Goal: Task Accomplishment & Management: Use online tool/utility

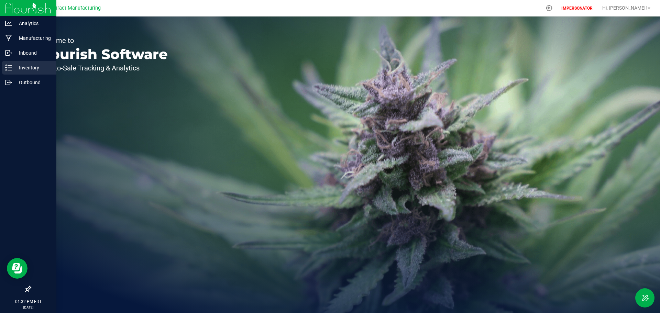
click at [18, 70] on p "Inventory" at bounding box center [32, 68] width 41 height 8
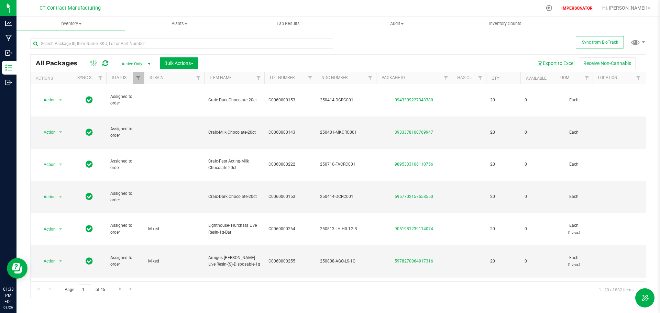
drag, startPoint x: 110, startPoint y: 9, endPoint x: 41, endPoint y: 10, distance: 69.1
click at [41, 10] on div "CT Contract Manufacturing" at bounding box center [70, 8] width 100 height 11
copy span "CT Contract Manufacturing"
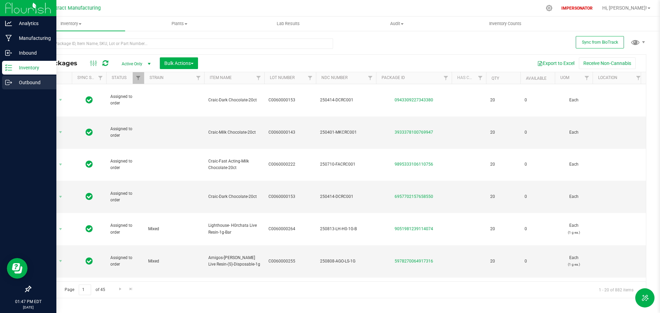
click at [13, 82] on p "Outbound" at bounding box center [32, 82] width 41 height 8
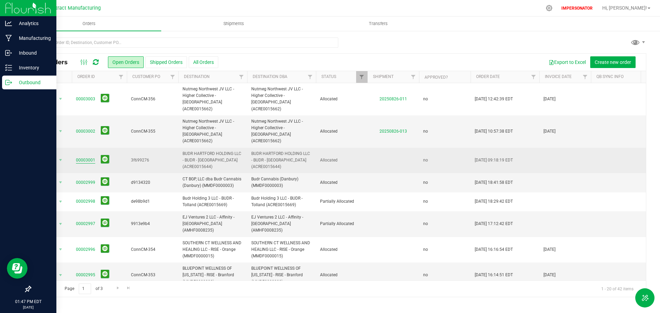
click at [89, 157] on link "00003001" at bounding box center [85, 160] width 19 height 7
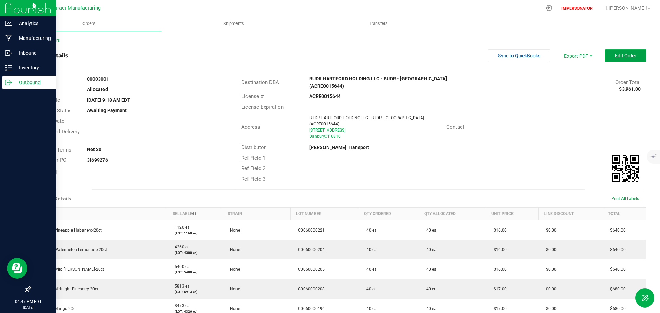
click at [620, 57] on span "Edit Order" at bounding box center [625, 56] width 21 height 6
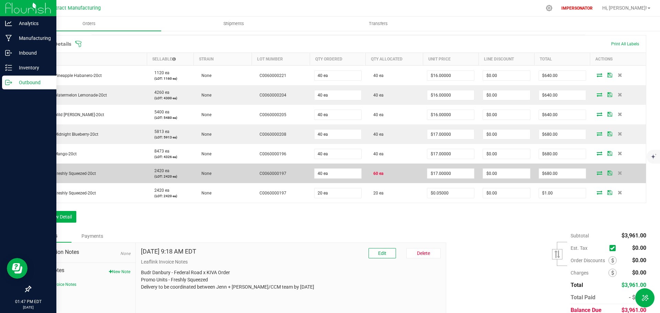
scroll to position [192, 0]
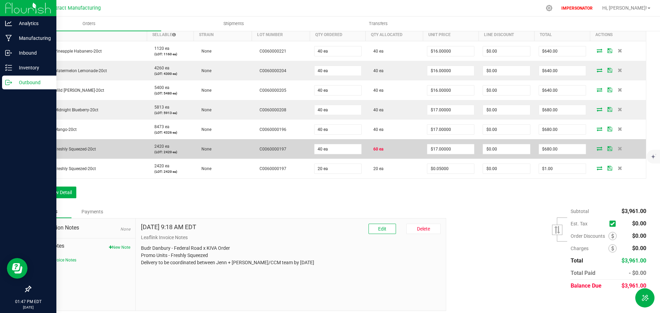
click at [597, 147] on icon at bounding box center [600, 149] width 6 height 4
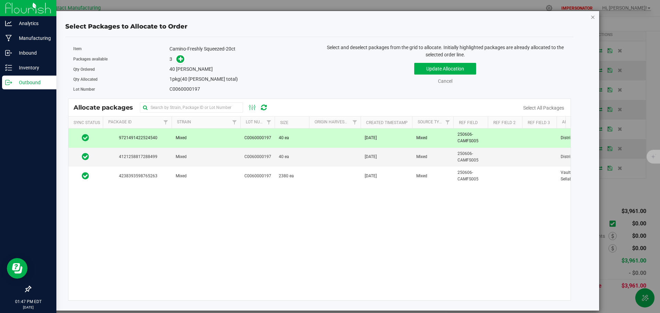
click at [594, 19] on icon "button" at bounding box center [593, 17] width 5 height 8
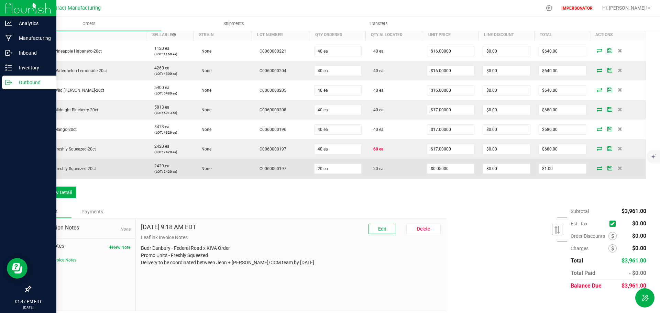
click at [597, 166] on icon at bounding box center [600, 168] width 6 height 4
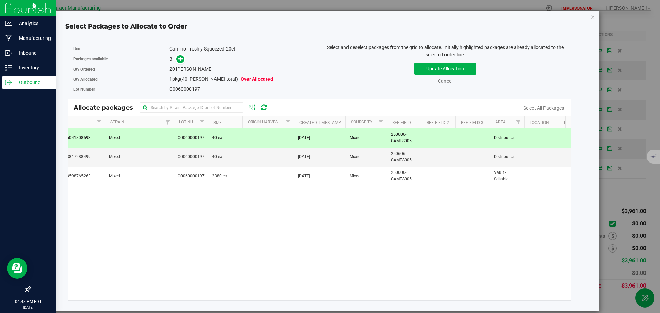
scroll to position [0, 0]
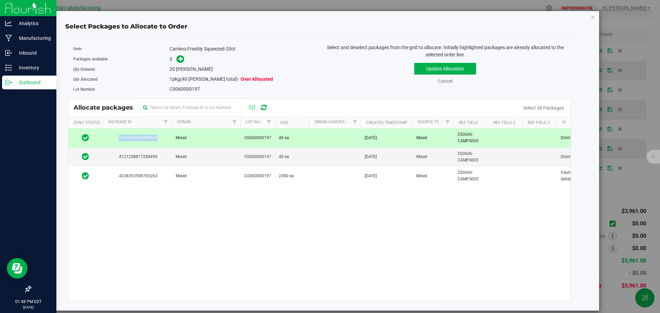
drag, startPoint x: 159, startPoint y: 136, endPoint x: 120, endPoint y: 139, distance: 38.3
click at [120, 139] on span "1314515041808593" at bounding box center [137, 138] width 61 height 7
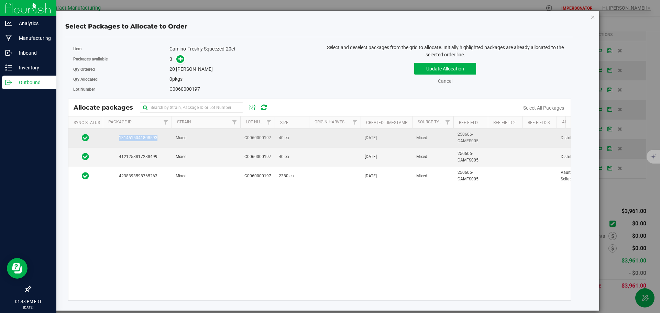
copy span "1314515041808593"
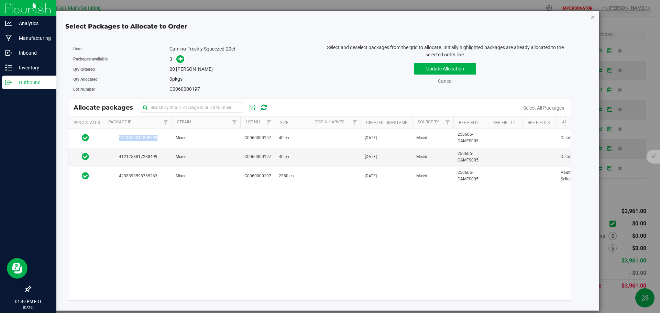
click at [593, 17] on icon "button" at bounding box center [593, 17] width 5 height 8
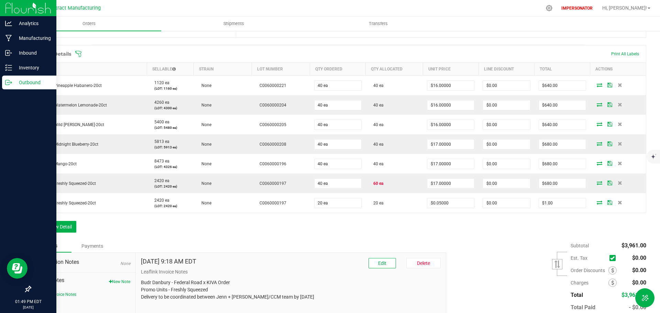
scroll to position [192, 0]
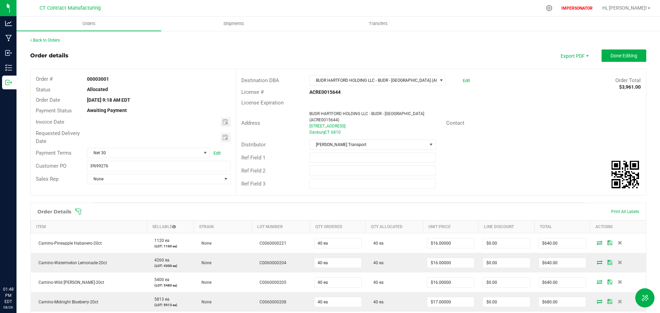
click at [10, 68] on icon at bounding box center [8, 67] width 7 height 7
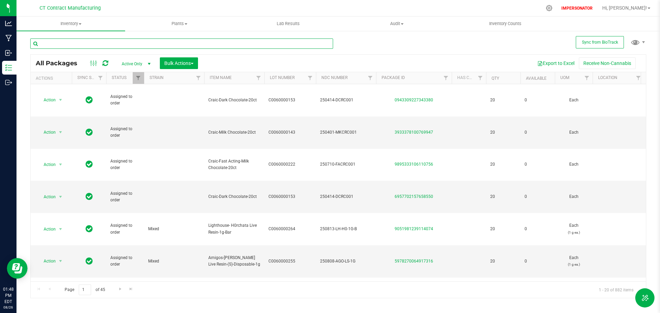
click at [53, 44] on input "text" at bounding box center [181, 44] width 303 height 10
paste input "1314515041808593"
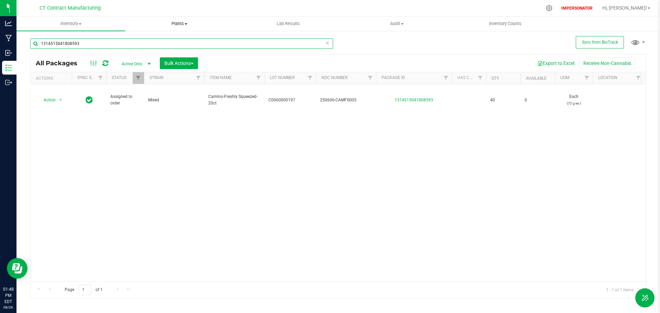
type input "1314515041808593"
